Goal: Task Accomplishment & Management: Use online tool/utility

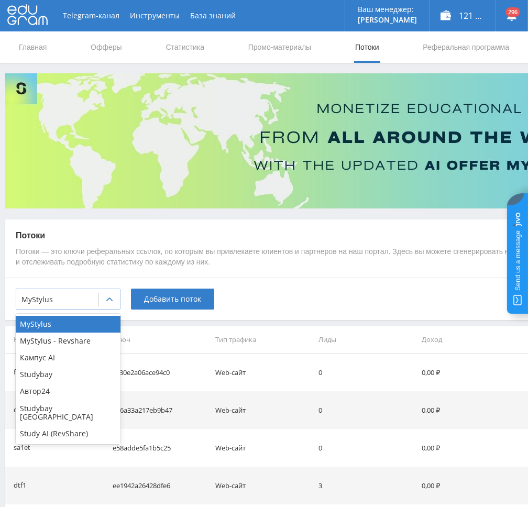
click at [88, 304] on div at bounding box center [57, 299] width 72 height 10
click at [59, 425] on div "Study AI (RevShare)" at bounding box center [68, 433] width 105 height 17
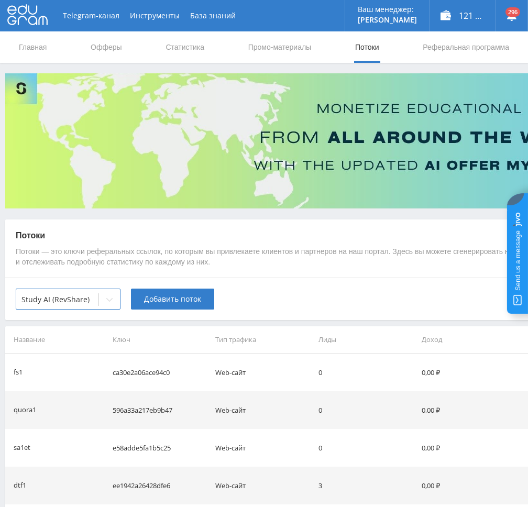
click at [176, 285] on div "option Study AI (RevShare), selected. Study AI (RevShare) Добавить поток" at bounding box center [314, 298] width 618 height 42
click at [176, 295] on span "Добавить поток" at bounding box center [172, 299] width 57 height 8
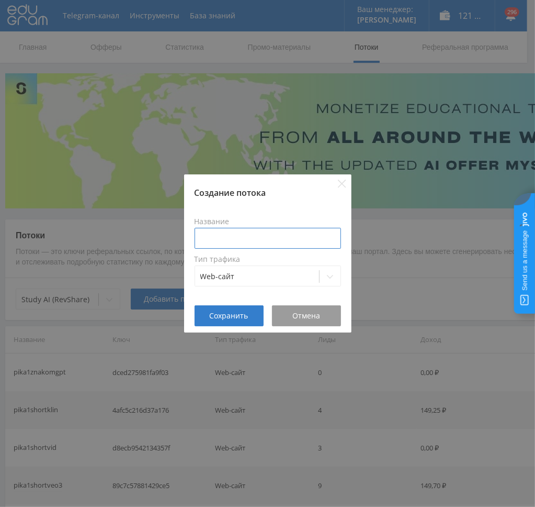
click at [276, 244] on input at bounding box center [268, 238] width 147 height 21
type input "pika2vidVEO"
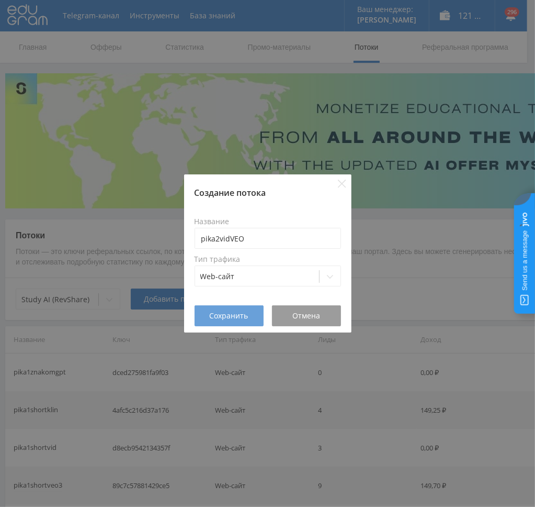
click at [220, 314] on span "Сохранить" at bounding box center [229, 315] width 39 height 8
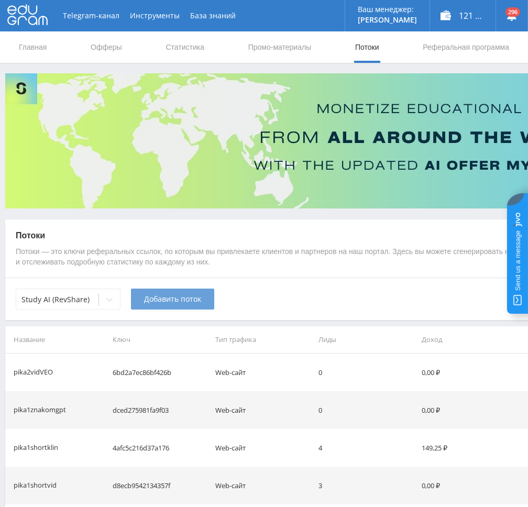
click at [165, 303] on span "Добавить поток" at bounding box center [172, 299] width 57 height 8
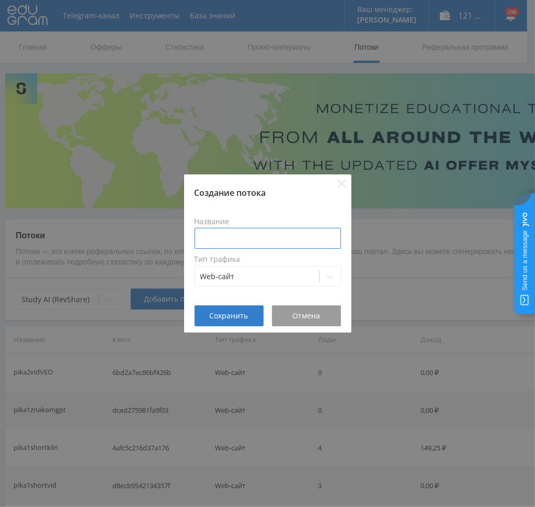
click at [241, 234] on input at bounding box center [268, 238] width 147 height 21
paste input "pika2vid"
type input "pika2vidKLI"
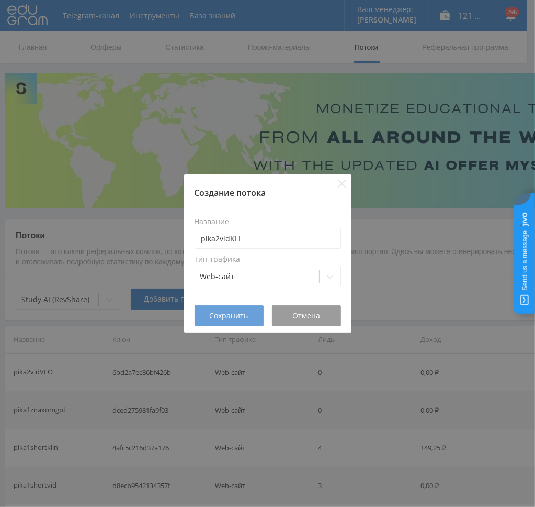
click at [231, 316] on span "Сохранить" at bounding box center [229, 315] width 39 height 8
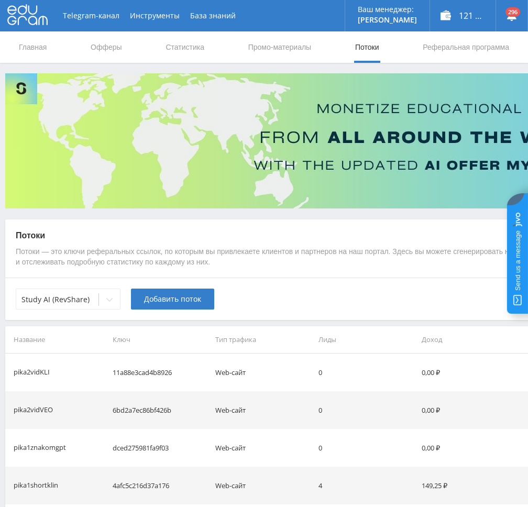
click at [156, 301] on span "Добавить поток" at bounding box center [172, 299] width 57 height 8
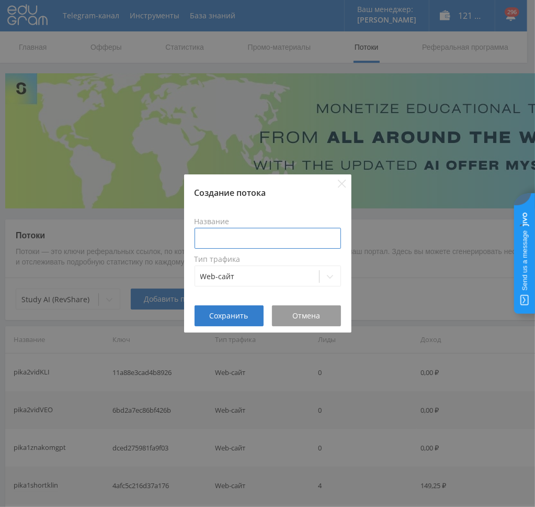
click at [245, 240] on input at bounding box center [268, 238] width 147 height 21
paste input "pika2vid"
type input "pika2vidVID"
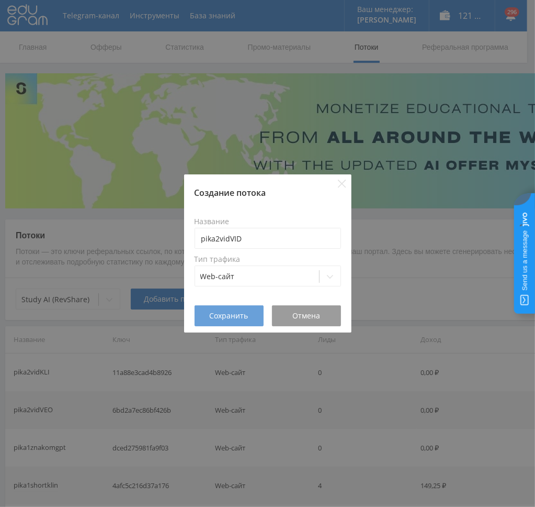
click at [219, 315] on span "Сохранить" at bounding box center [229, 315] width 39 height 8
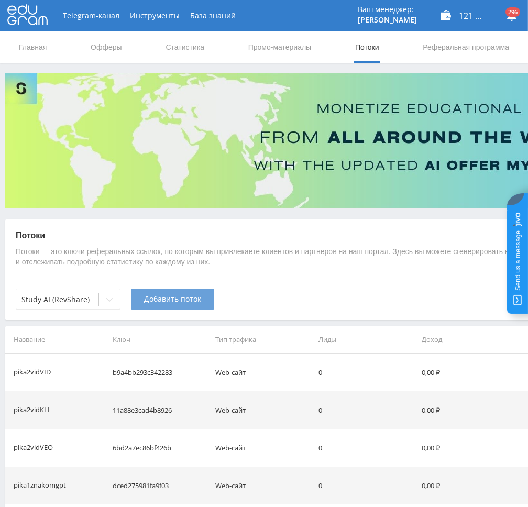
click at [159, 297] on span "Добавить поток" at bounding box center [172, 299] width 57 height 8
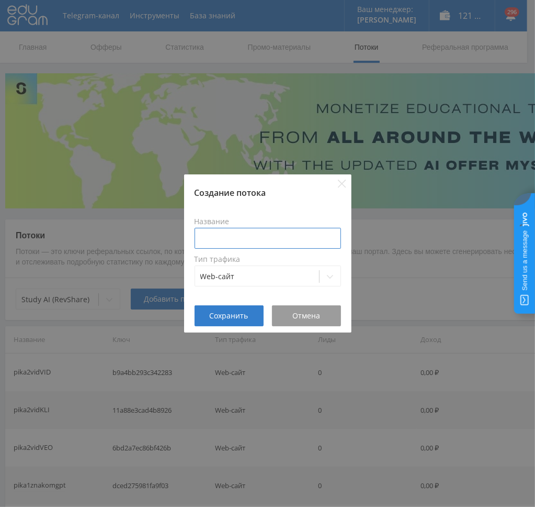
click at [268, 244] on input at bounding box center [268, 238] width 147 height 21
type input "S"
paste input "pika2vid"
type input "pika2vidSTUD"
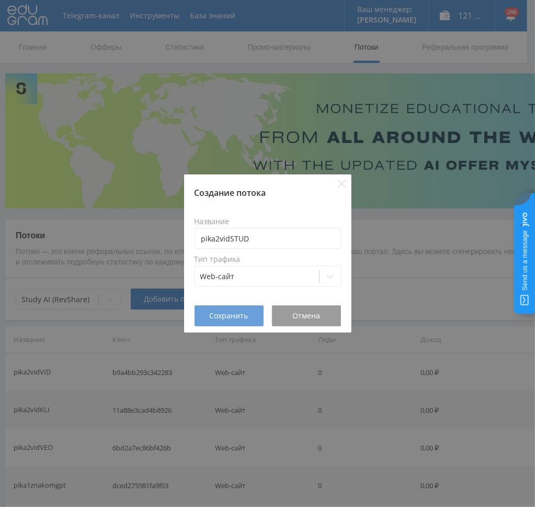
click at [213, 316] on span "Сохранить" at bounding box center [229, 315] width 39 height 8
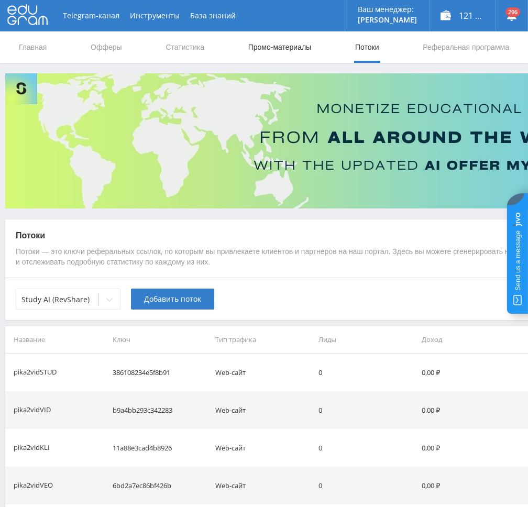
click at [296, 41] on link "Промо-материалы" at bounding box center [279, 46] width 65 height 31
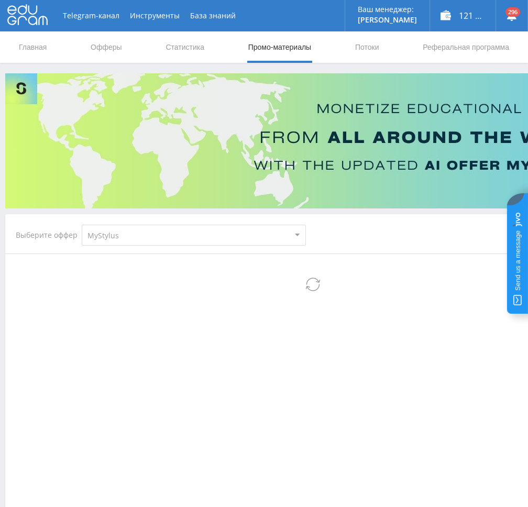
click at [181, 238] on select "MyStylus MyStylus - Revshare Кампус AI Studybay Автор24 Studybay [GEOGRAPHIC_DA…" at bounding box center [194, 235] width 224 height 21
click at [134, 334] on div at bounding box center [314, 397] width 597 height 209
click at [158, 246] on div "Выберите оффер MyStylus MyStylus - Revshare Кампус AI Studybay Автор24 Studybay…" at bounding box center [160, 235] width 307 height 38
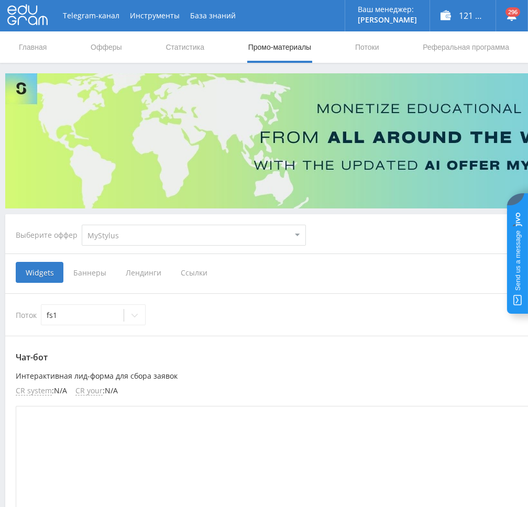
click at [157, 232] on select "MyStylus MyStylus - Revshare Кампус AI Studybay Автор24 Studybay [GEOGRAPHIC_DA…" at bounding box center [194, 235] width 224 height 21
select select "376"
click at [82, 225] on select "MyStylus MyStylus - Revshare Кампус AI Studybay Автор24 Studybay [GEOGRAPHIC_DA…" at bounding box center [194, 235] width 224 height 21
select select "376"
click at [86, 273] on span "Ссылки" at bounding box center [86, 272] width 47 height 21
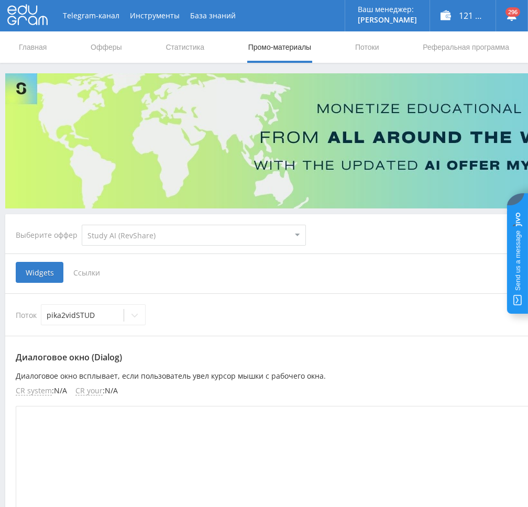
click at [0, 0] on input "Ссылки" at bounding box center [0, 0] width 0 height 0
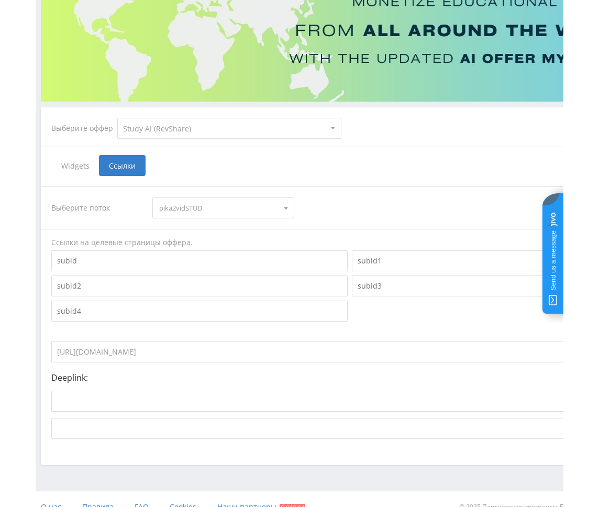
scroll to position [122, 0]
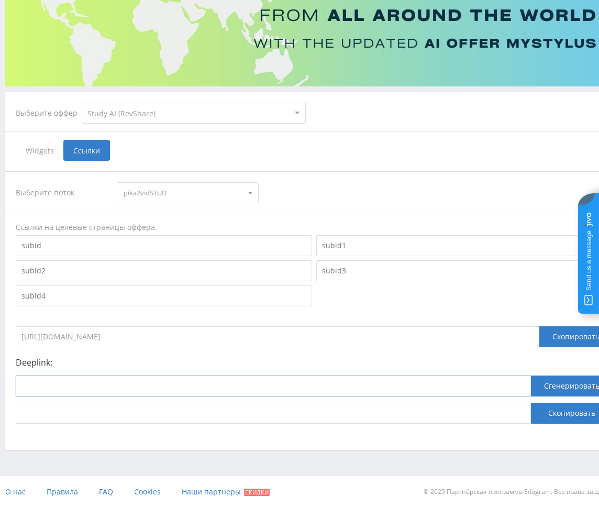
click at [471, 391] on input at bounding box center [273, 385] width 515 height 21
paste input "[URL]"
type input "[URL]"
click at [527, 387] on button "Сгенерировать" at bounding box center [572, 385] width 82 height 21
click at [165, 193] on span "pika2vidSTUD" at bounding box center [183, 193] width 118 height 20
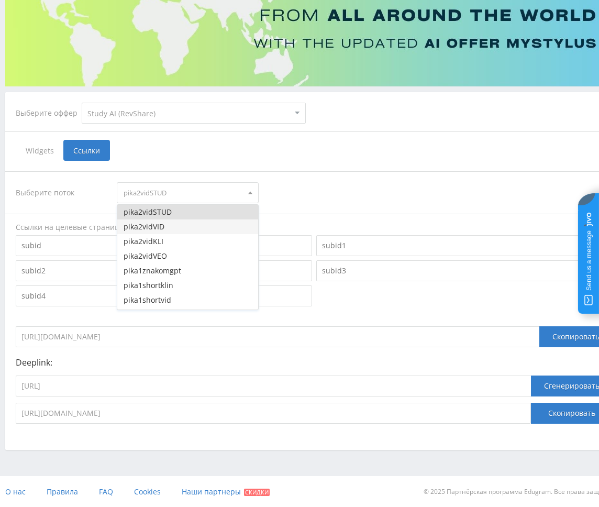
click at [177, 232] on button "pika2vidVID" at bounding box center [187, 226] width 140 height 15
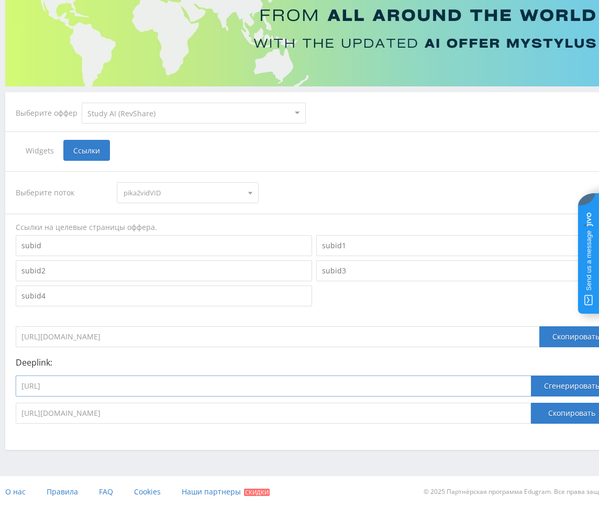
click at [181, 384] on input "[URL]" at bounding box center [273, 385] width 515 height 21
paste input "chat/videogen"
type input "[URL]"
click at [527, 389] on button "Сгенерировать" at bounding box center [572, 385] width 82 height 21
click at [527, 413] on button "Скопировать" at bounding box center [572, 412] width 82 height 21
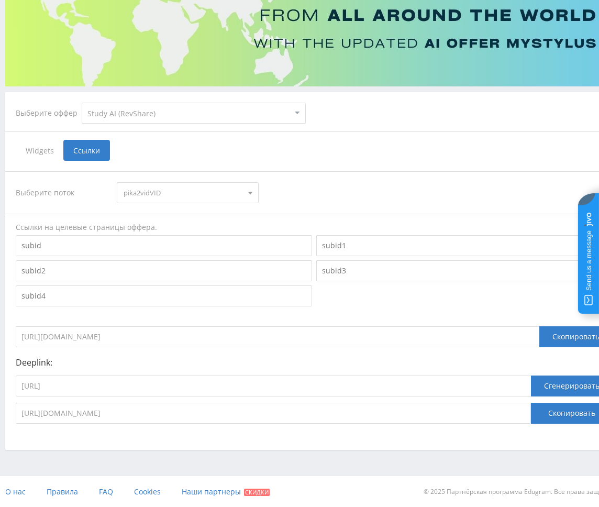
click at [146, 191] on span "pika2vidVID" at bounding box center [183, 193] width 118 height 20
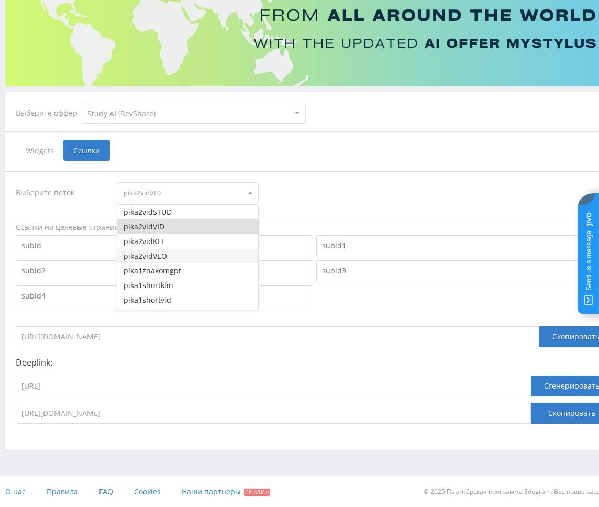
click at [163, 255] on button "pika2vidVEO" at bounding box center [187, 256] width 140 height 15
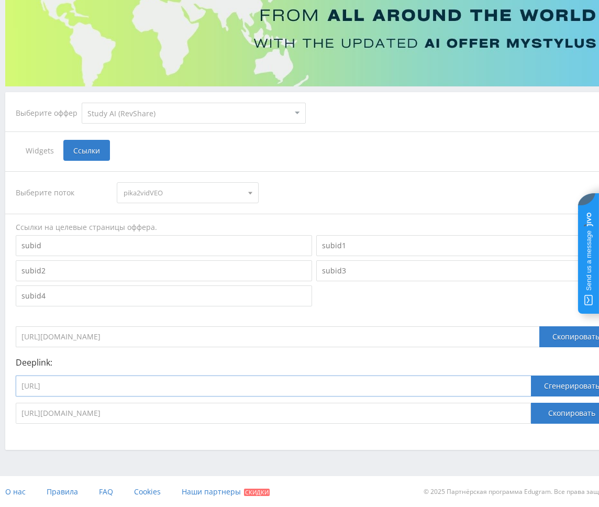
click at [232, 384] on input "[URL]" at bounding box center [273, 385] width 515 height 21
paste input "google_veo3"
type input "[URL]"
click at [527, 386] on button "Сгенерировать" at bounding box center [572, 385] width 82 height 21
click at [527, 410] on button "Скопировать" at bounding box center [572, 412] width 82 height 21
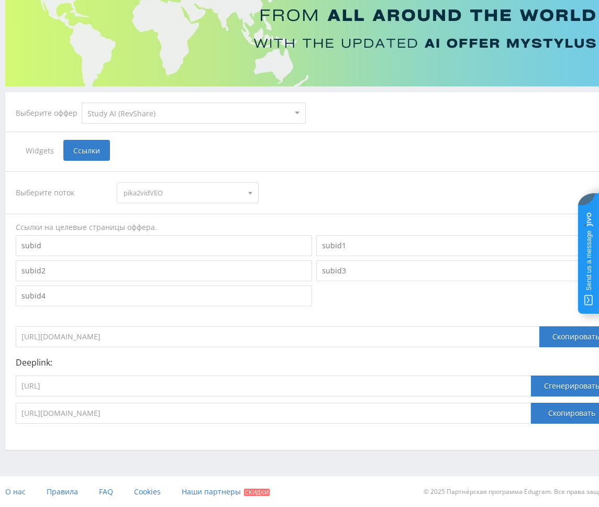
click at [170, 190] on span "pika2vidVEO" at bounding box center [183, 193] width 118 height 20
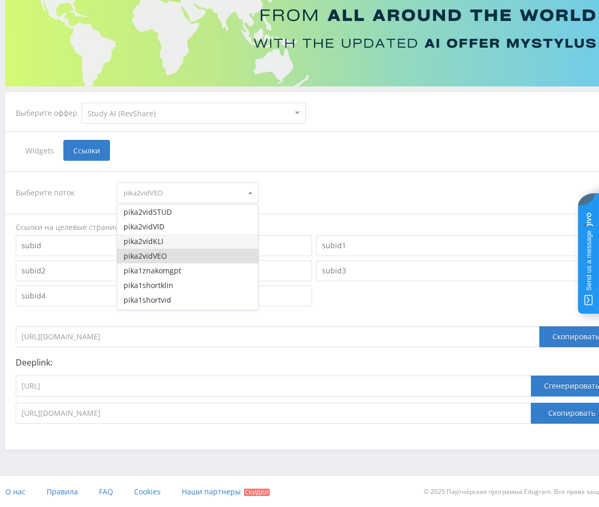
click at [163, 237] on button "pika2vidKLI" at bounding box center [187, 241] width 140 height 15
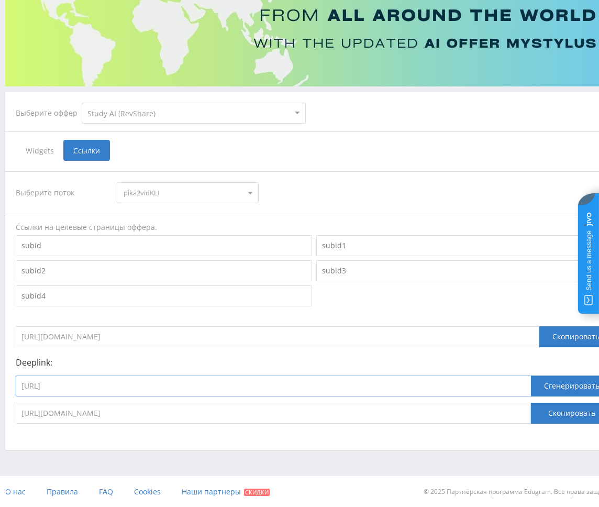
click at [178, 389] on input "[URL]" at bounding box center [273, 385] width 515 height 21
paste input "kling_2_1_master"
type input "[URL]"
click at [527, 387] on button "Сгенерировать" at bounding box center [572, 385] width 82 height 21
click at [527, 416] on button "Скопировать" at bounding box center [572, 412] width 82 height 21
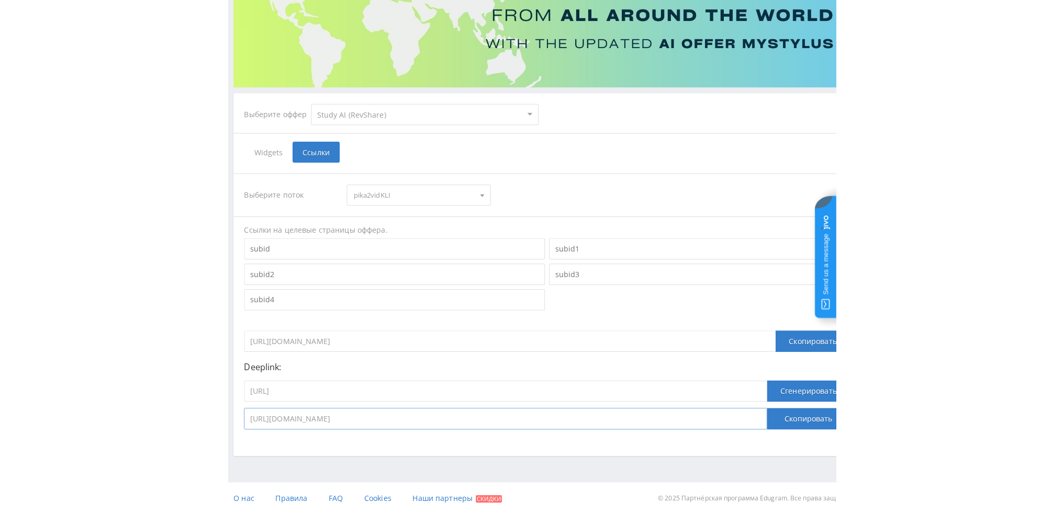
scroll to position [114, 0]
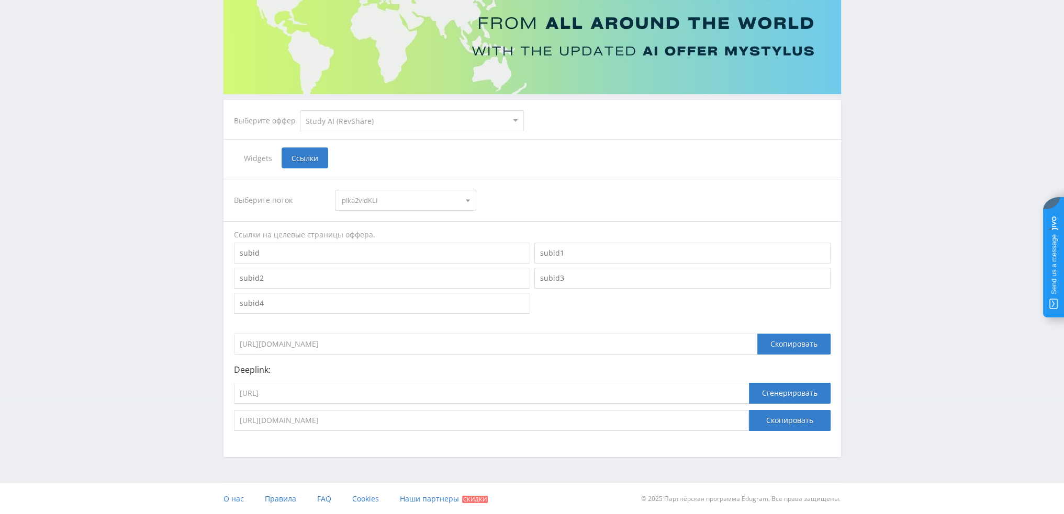
click at [353, 121] on select "MyStylus MyStylus - Revshare Кампус AI Studybay Автор24 Studybay [GEOGRAPHIC_DA…" at bounding box center [412, 120] width 224 height 21
drag, startPoint x: 356, startPoint y: 122, endPoint x: 362, endPoint y: 123, distance: 6.4
click at [356, 122] on select "MyStylus MyStylus - Revshare Кампус AI Studybay Автор24 Studybay [GEOGRAPHIC_DA…" at bounding box center [412, 120] width 224 height 21
click at [394, 195] on span "pika2vidKLI" at bounding box center [401, 201] width 118 height 20
click at [387, 216] on button "pika2vidSTUD" at bounding box center [405, 219] width 140 height 15
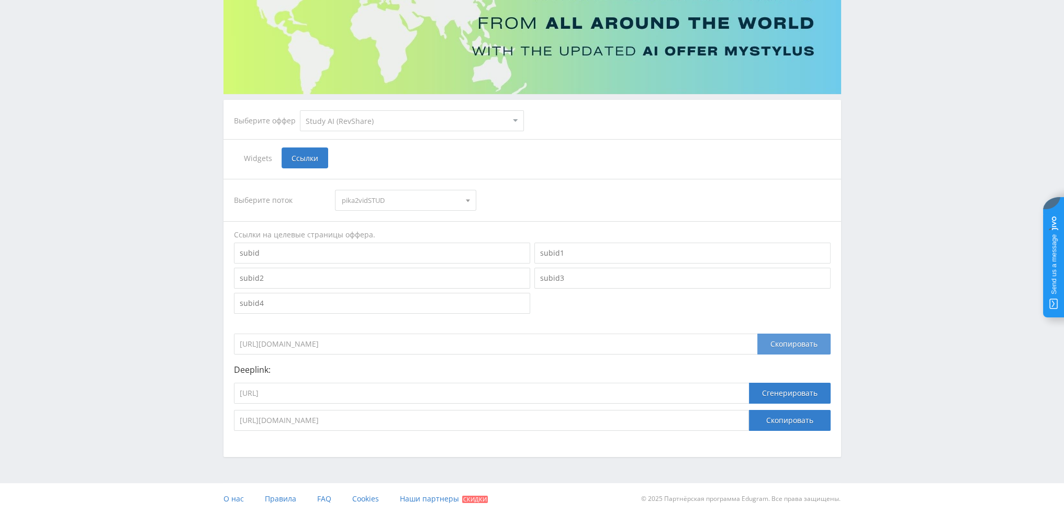
click at [527, 344] on div "Скопировать" at bounding box center [793, 344] width 73 height 21
drag, startPoint x: 393, startPoint y: 399, endPoint x: 301, endPoint y: 396, distance: 91.7
click at [301, 396] on input "[URL]" at bounding box center [491, 393] width 515 height 21
type input "[URL]"
click at [527, 391] on button "Сгенерировать" at bounding box center [790, 393] width 82 height 21
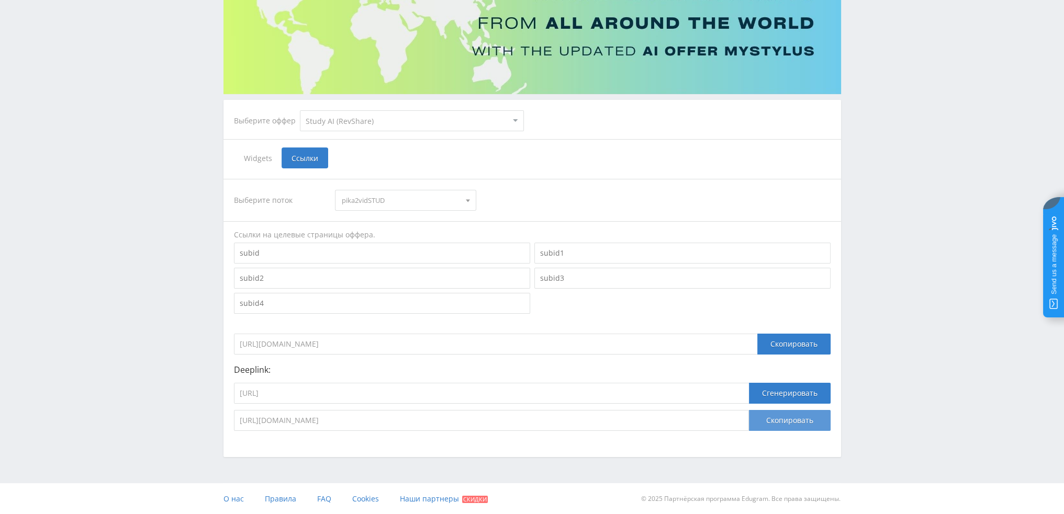
click at [527, 422] on button "Скопировать" at bounding box center [790, 420] width 82 height 21
